Goal: Task Accomplishment & Management: Manage account settings

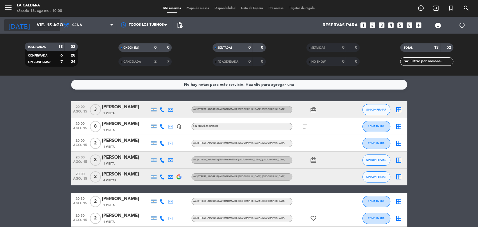
click at [55, 27] on icon "arrow_drop_down" at bounding box center [55, 25] width 7 height 7
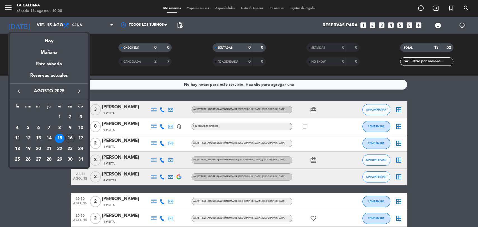
click at [70, 138] on div "16" at bounding box center [70, 139] width 10 height 10
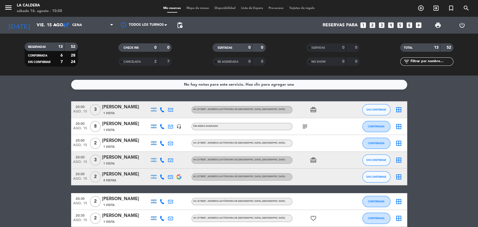
type input "sáb. 16 ago."
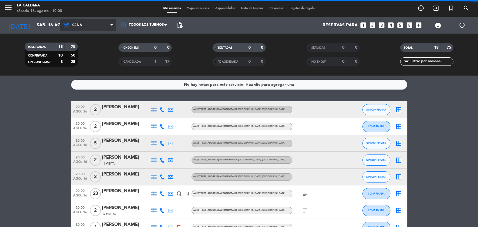
click at [98, 27] on span "Cena" at bounding box center [88, 25] width 56 height 12
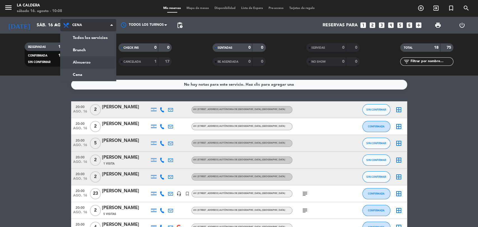
click at [81, 59] on div "menu [PERSON_NAME] sábado 16. agosto - 10:08 Mis reservas Mapa de mesas Disponi…" at bounding box center [239, 38] width 478 height 76
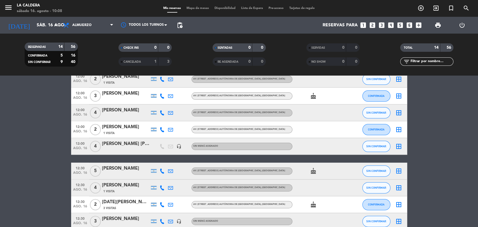
scroll to position [145, 0]
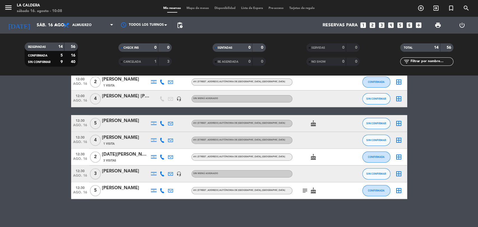
click at [371, 27] on icon "looks_two" at bounding box center [372, 25] width 7 height 7
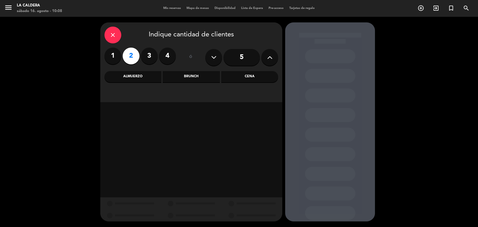
click at [119, 75] on div "Almuerzo" at bounding box center [132, 76] width 57 height 11
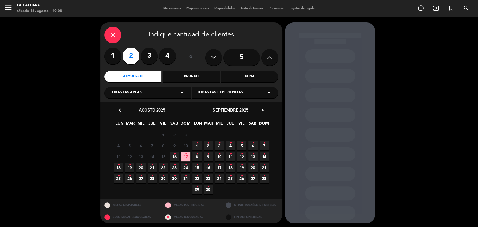
click at [183, 155] on span "17 •" at bounding box center [185, 156] width 9 height 9
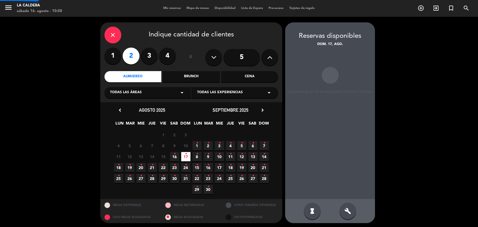
scroll to position [1, 0]
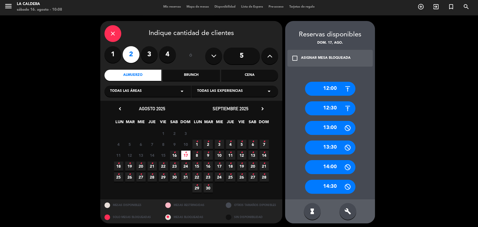
click at [177, 155] on span "16 •" at bounding box center [174, 155] width 9 height 9
click at [326, 112] on div "12:30" at bounding box center [330, 108] width 50 height 14
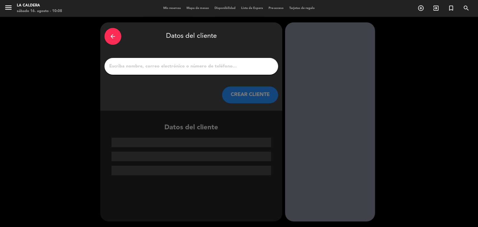
click at [138, 68] on input "1" at bounding box center [191, 66] width 165 height 8
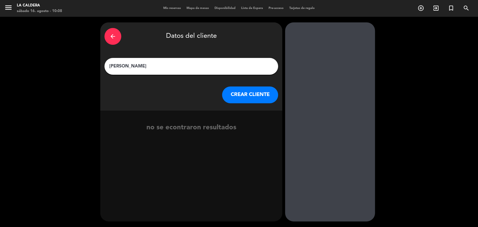
type input "[PERSON_NAME]"
click at [252, 107] on div "arrow_back Datos del cliente [PERSON_NAME] [PERSON_NAME] CLIENTE" at bounding box center [191, 66] width 182 height 88
click at [251, 94] on button "CREAR CLIENTE" at bounding box center [250, 95] width 56 height 17
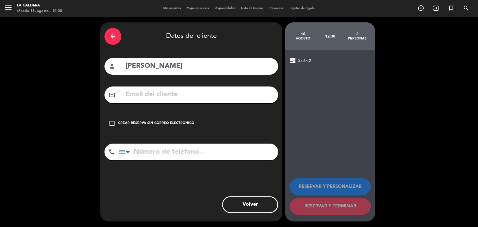
click at [114, 122] on icon "check_box_outline_blank" at bounding box center [112, 123] width 7 height 7
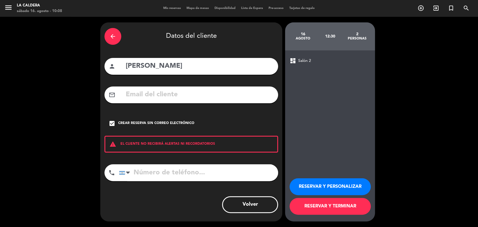
click at [165, 174] on input "tel" at bounding box center [198, 172] width 159 height 17
type input "11 4540 7893"
click at [332, 207] on button "RESERVAR Y TERMINAR" at bounding box center [329, 206] width 81 height 17
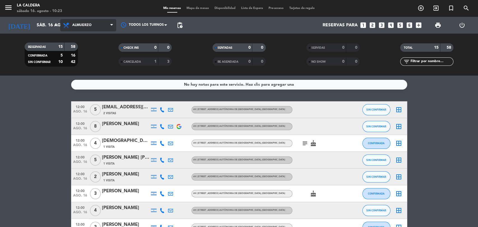
click at [95, 30] on span "Almuerzo" at bounding box center [88, 25] width 56 height 12
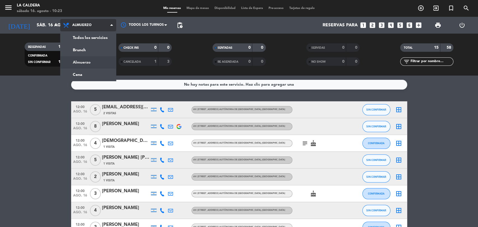
click at [94, 30] on span "Almuerzo" at bounding box center [88, 25] width 56 height 12
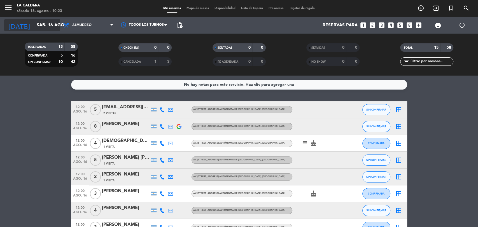
click at [49, 24] on input "sáb. 16 ago." at bounding box center [63, 25] width 59 height 11
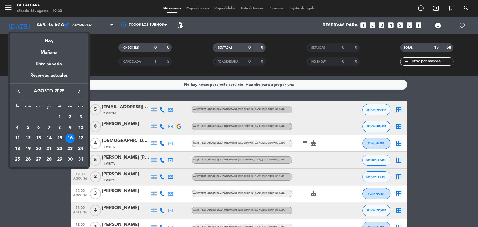
click at [79, 137] on div "17" at bounding box center [81, 139] width 10 height 10
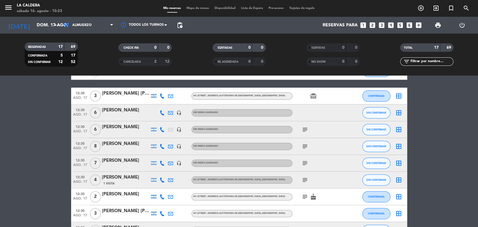
scroll to position [186, 0]
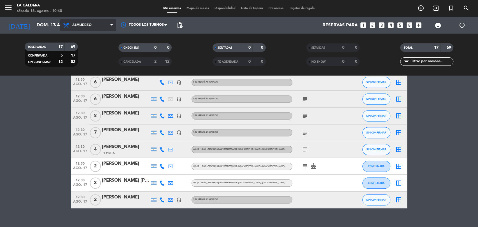
click at [97, 29] on span "Almuerzo" at bounding box center [88, 25] width 56 height 12
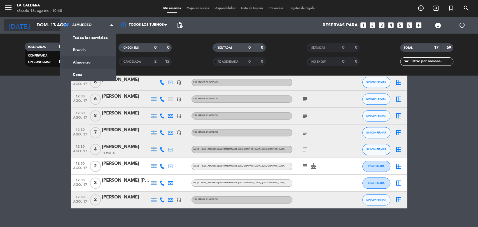
click at [47, 28] on input "dom. 17 ago." at bounding box center [63, 25] width 59 height 11
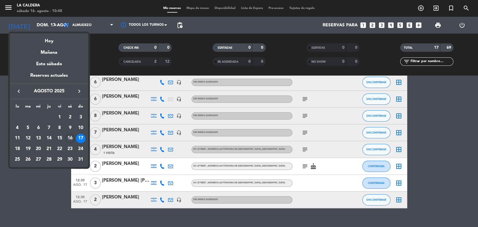
click at [69, 136] on div "16" at bounding box center [70, 139] width 10 height 10
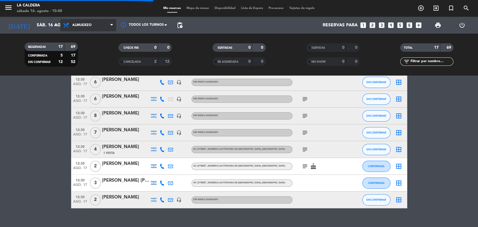
click at [95, 26] on span "Almuerzo" at bounding box center [88, 25] width 56 height 12
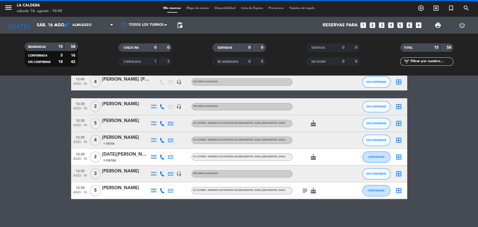
scroll to position [162, 0]
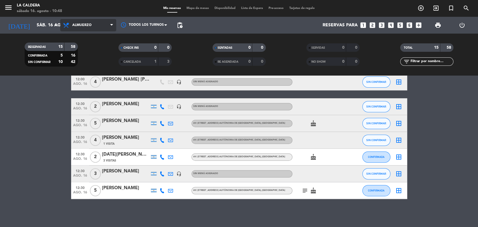
click at [94, 25] on span "Almuerzo" at bounding box center [88, 25] width 56 height 12
click at [90, 72] on div "menu [PERSON_NAME] sábado 16. agosto - 10:48 Mis reservas Mapa de mesas Disponi…" at bounding box center [239, 38] width 478 height 76
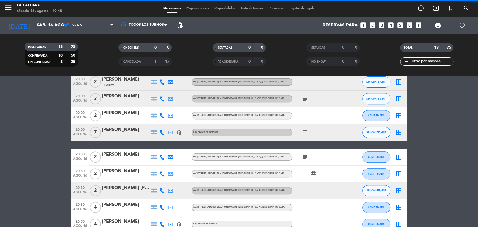
scroll to position [186, 0]
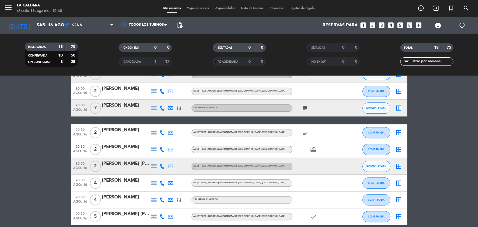
click at [116, 128] on div "[PERSON_NAME]" at bounding box center [126, 130] width 48 height 7
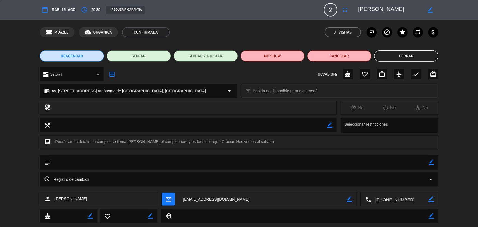
click at [66, 10] on span "sáb. 16, ago." at bounding box center [64, 9] width 25 height 7
click at [45, 10] on icon "calendar_today" at bounding box center [44, 9] width 7 height 7
click at [86, 10] on icon "access_time" at bounding box center [84, 9] width 7 height 7
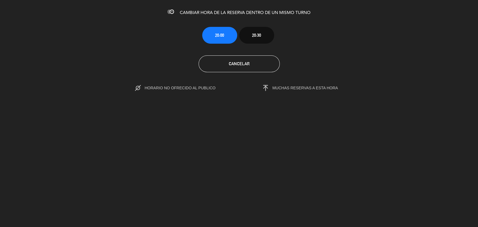
click at [197, 66] on div "Cancelar" at bounding box center [239, 63] width 486 height 17
click at [210, 64] on button "Cancelar" at bounding box center [238, 63] width 81 height 17
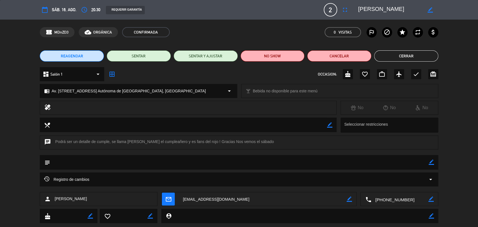
click at [412, 52] on button "Cerrar" at bounding box center [406, 55] width 64 height 11
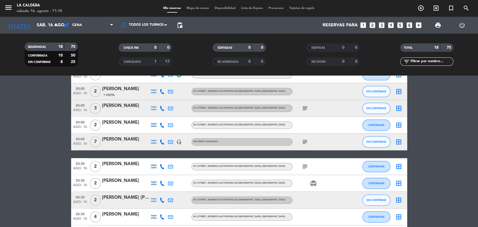
scroll to position [119, 0]
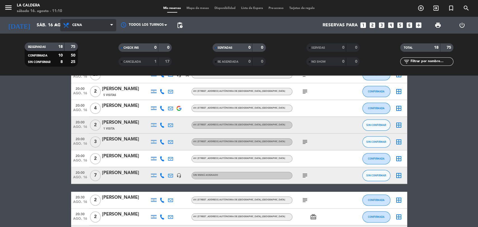
click at [97, 26] on span "Cena" at bounding box center [88, 25] width 56 height 12
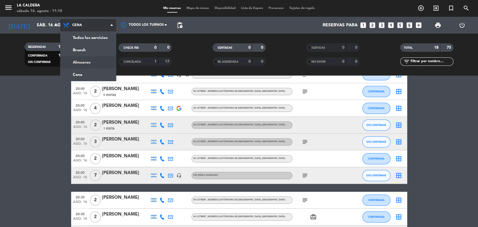
click at [96, 59] on div "menu [PERSON_NAME] sábado 16. agosto - 11:10 Mis reservas Mapa de mesas Disponi…" at bounding box center [239, 38] width 478 height 76
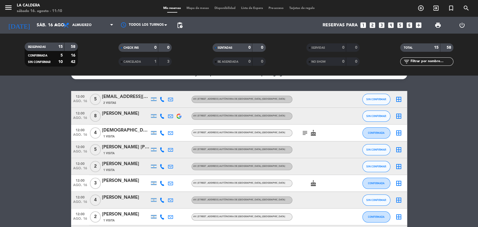
scroll to position [0, 0]
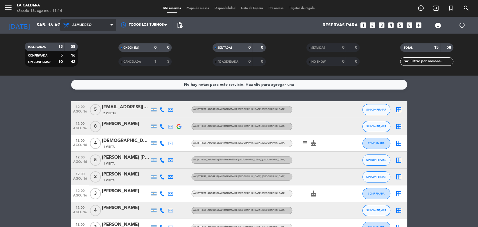
click at [61, 25] on span "Almuerzo" at bounding box center [88, 25] width 56 height 12
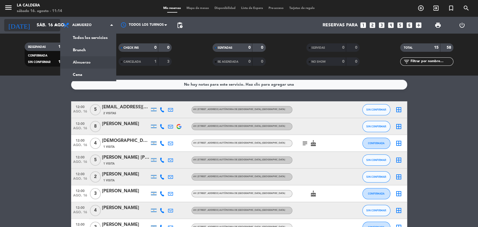
click at [56, 24] on icon "arrow_drop_down" at bounding box center [55, 25] width 7 height 7
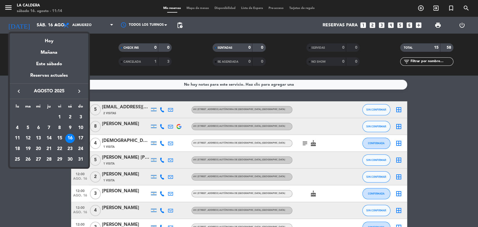
click at [80, 139] on div "17" at bounding box center [81, 139] width 10 height 10
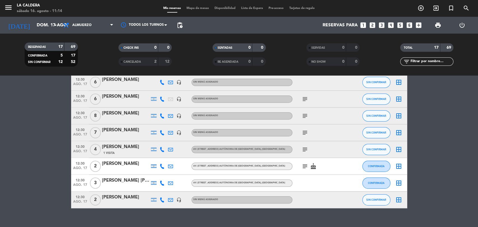
scroll to position [196, 0]
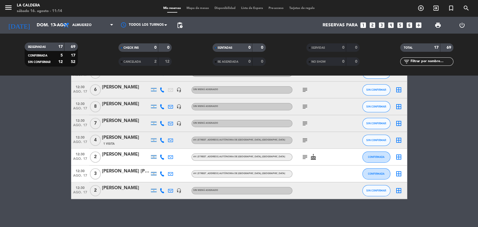
click at [177, 193] on div "headset_mic" at bounding box center [179, 190] width 8 height 17
click at [178, 190] on icon "headset_mic" at bounding box center [178, 190] width 5 height 5
click at [55, 26] on icon "arrow_drop_down" at bounding box center [55, 25] width 7 height 7
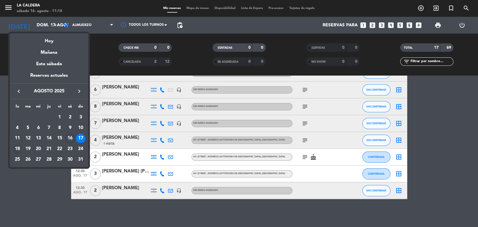
click at [19, 147] on div "18" at bounding box center [18, 149] width 10 height 10
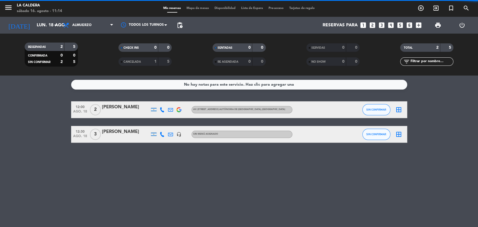
scroll to position [0, 0]
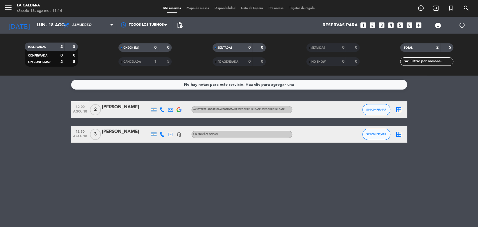
click at [99, 140] on div "3" at bounding box center [95, 134] width 13 height 17
click at [108, 129] on div "[PERSON_NAME]" at bounding box center [126, 131] width 48 height 7
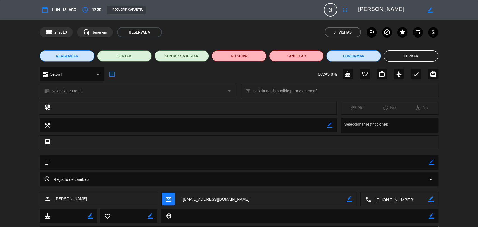
click at [289, 62] on div "REAGENDAR SENTAR SENTAR Y AJUSTAR NO SHOW Cancelar Confirmar Cerrar" at bounding box center [239, 56] width 478 height 22
click at [293, 53] on button "Cancelar" at bounding box center [296, 55] width 55 height 11
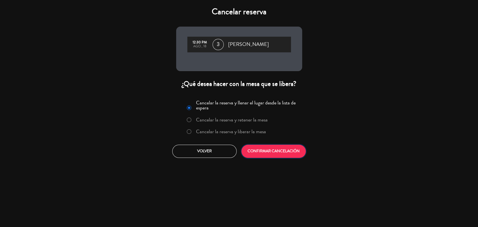
click at [260, 148] on button "CONFIRMAR CANCELACIÓN" at bounding box center [273, 151] width 64 height 13
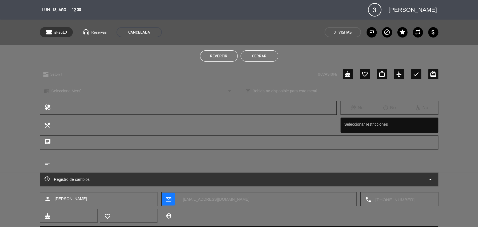
click at [271, 55] on button "Cerrar" at bounding box center [259, 55] width 38 height 11
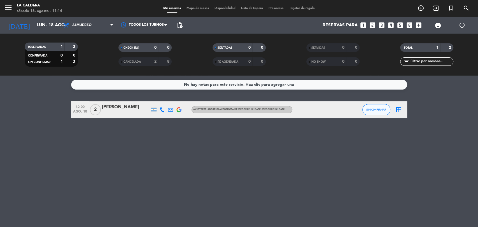
click at [42, 32] on div "[DATE] lun. 18 ago. arrow_drop_down" at bounding box center [32, 25] width 56 height 17
click at [45, 26] on input "lun. 18 ago." at bounding box center [63, 25] width 59 height 11
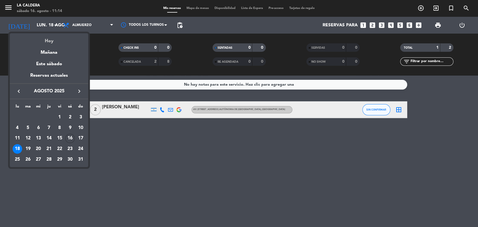
click at [48, 37] on div "Hoy" at bounding box center [49, 38] width 78 height 11
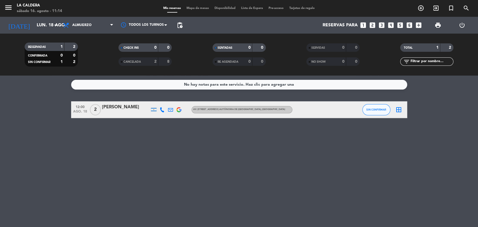
type input "sáb. 16 ago."
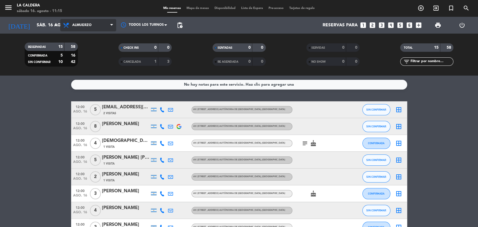
click at [70, 27] on icon at bounding box center [67, 25] width 8 height 7
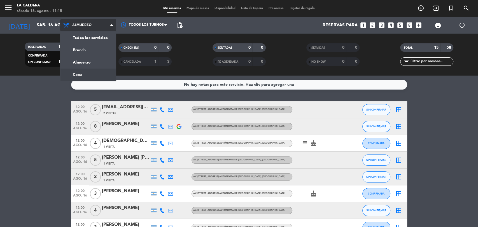
click at [86, 73] on div "menu [PERSON_NAME] sábado 16. agosto - 11:15 Mis reservas Mapa de mesas Disponi…" at bounding box center [239, 38] width 478 height 76
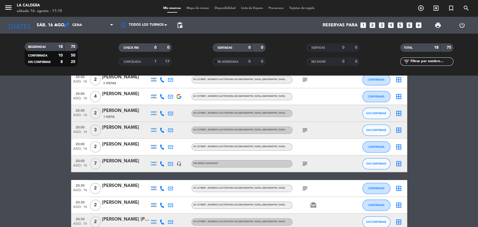
scroll to position [155, 0]
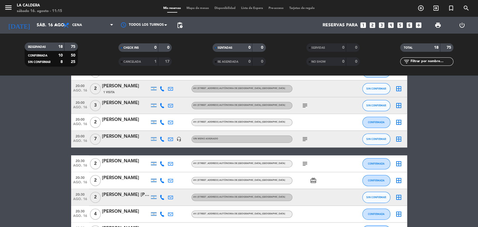
click at [123, 161] on div "[PERSON_NAME]" at bounding box center [126, 161] width 48 height 7
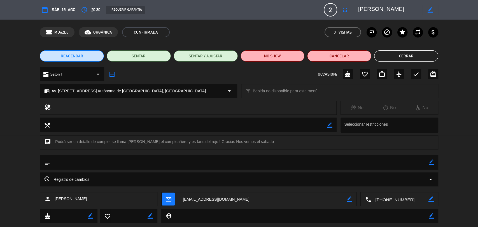
click at [97, 62] on div "REAGENDAR SENTAR SENTAR Y AJUSTAR NO SHOW Cancelar Cerrar" at bounding box center [239, 56] width 478 height 22
click at [95, 58] on button "REAGENDAR" at bounding box center [72, 55] width 64 height 11
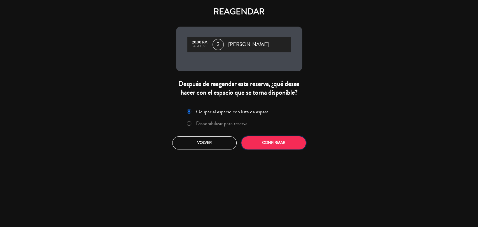
click at [271, 144] on button "Confirmar" at bounding box center [273, 142] width 64 height 13
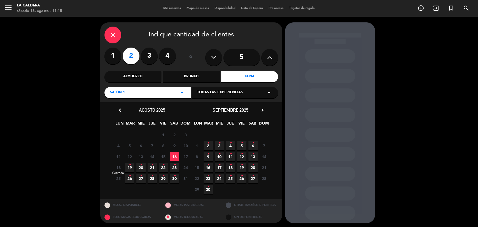
click at [118, 169] on span "18" at bounding box center [118, 167] width 9 height 9
click at [151, 76] on div "Almuerzo" at bounding box center [132, 76] width 57 height 11
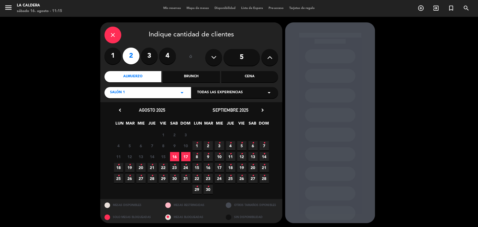
click at [120, 168] on span "18 •" at bounding box center [118, 167] width 9 height 9
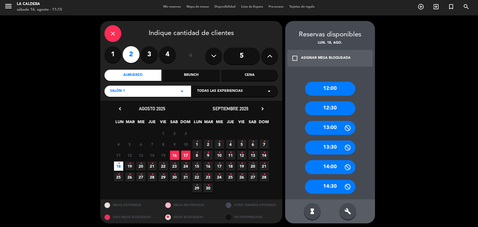
click at [324, 94] on div "12:00" at bounding box center [330, 89] width 50 height 14
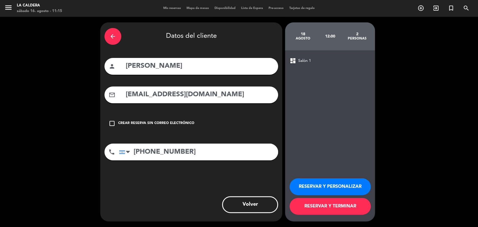
scroll to position [0, 0]
click at [114, 40] on div "arrow_back" at bounding box center [112, 36] width 17 height 17
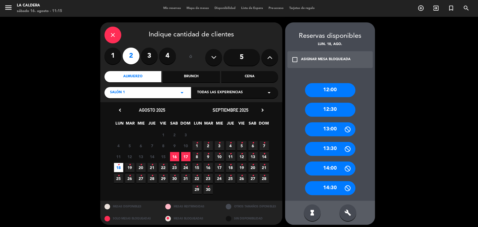
click at [185, 157] on span "17" at bounding box center [185, 156] width 9 height 9
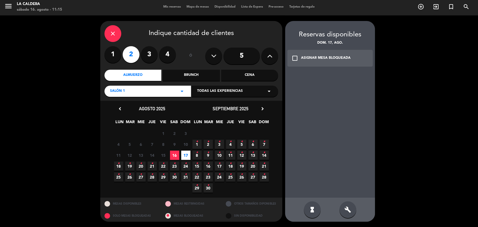
click at [172, 155] on span "16" at bounding box center [174, 155] width 9 height 9
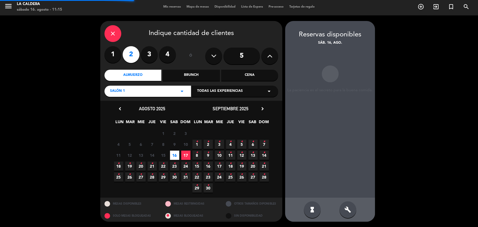
click at [181, 157] on span "17" at bounding box center [185, 155] width 9 height 9
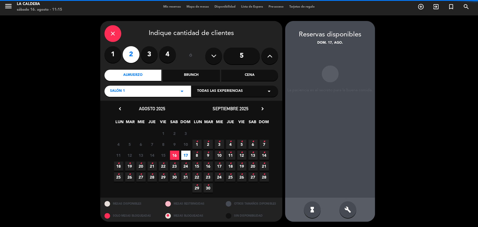
click at [184, 157] on span "17" at bounding box center [185, 155] width 9 height 9
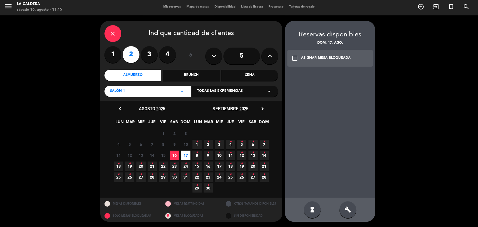
click at [349, 120] on div at bounding box center [330, 134] width 90 height 127
click at [334, 60] on div "ASIGNAR MESA BLOQUEADA" at bounding box center [326, 58] width 50 height 6
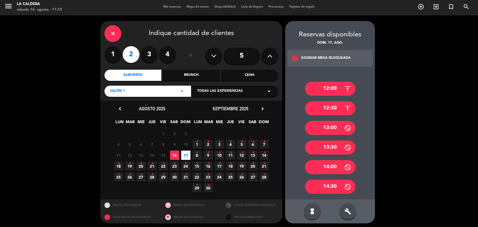
click at [341, 92] on div "12:00" at bounding box center [330, 89] width 50 height 14
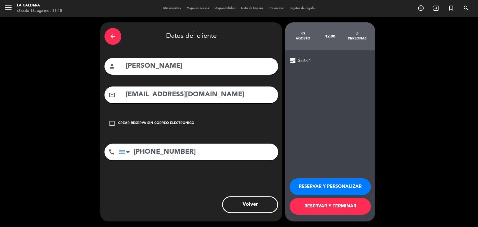
click at [326, 190] on button "RESERVAR Y PERSONALIZAR" at bounding box center [329, 186] width 81 height 17
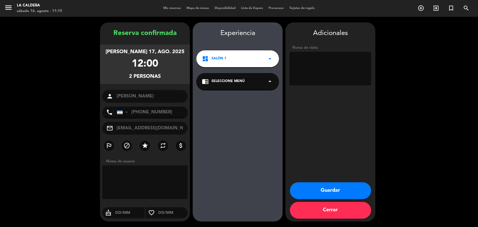
click at [327, 184] on button "Guardar" at bounding box center [330, 190] width 81 height 17
